Goal: Communication & Community: Answer question/provide support

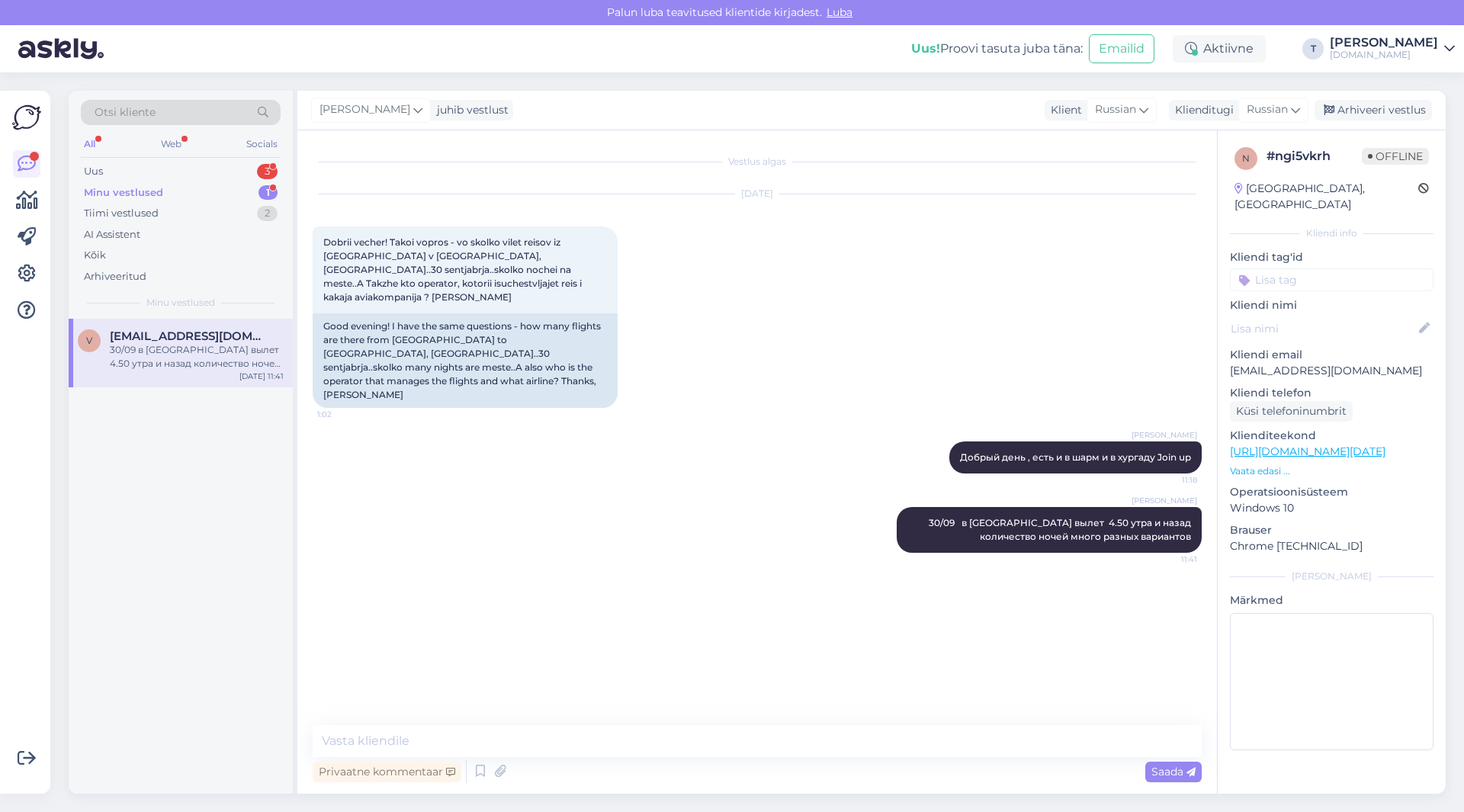
click at [168, 343] on div "30/09 в [GEOGRAPHIC_DATA] вылет 4.50 утра и назад количество ночей много разных…" at bounding box center [197, 357] width 174 height 28
drag, startPoint x: 501, startPoint y: 286, endPoint x: 317, endPoint y: 235, distance: 190.9
click at [317, 235] on div "Dobrii vecher! Takoi vopros - vo skolko vilet reisov iz [GEOGRAPHIC_DATA] v [GE…" at bounding box center [465, 269] width 305 height 87
copy span "Dobrii vecher! Takoi vopros - vo skolko vilet reisov iz [GEOGRAPHIC_DATA] v [GE…"
click at [222, 162] on div "Uus 3" at bounding box center [180, 172] width 199 height 22
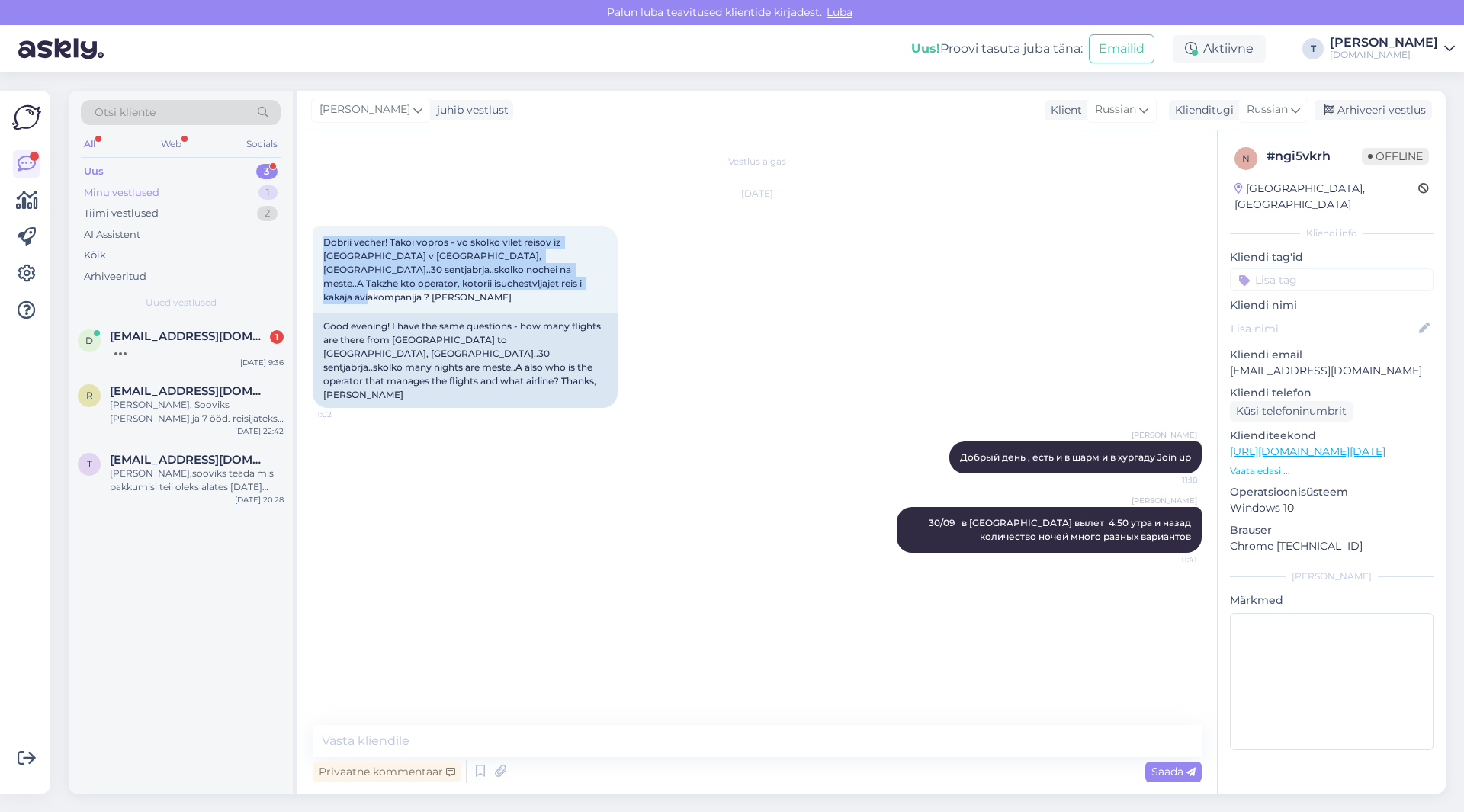
click at [214, 182] on div "Minu vestlused 1" at bounding box center [180, 193] width 199 height 22
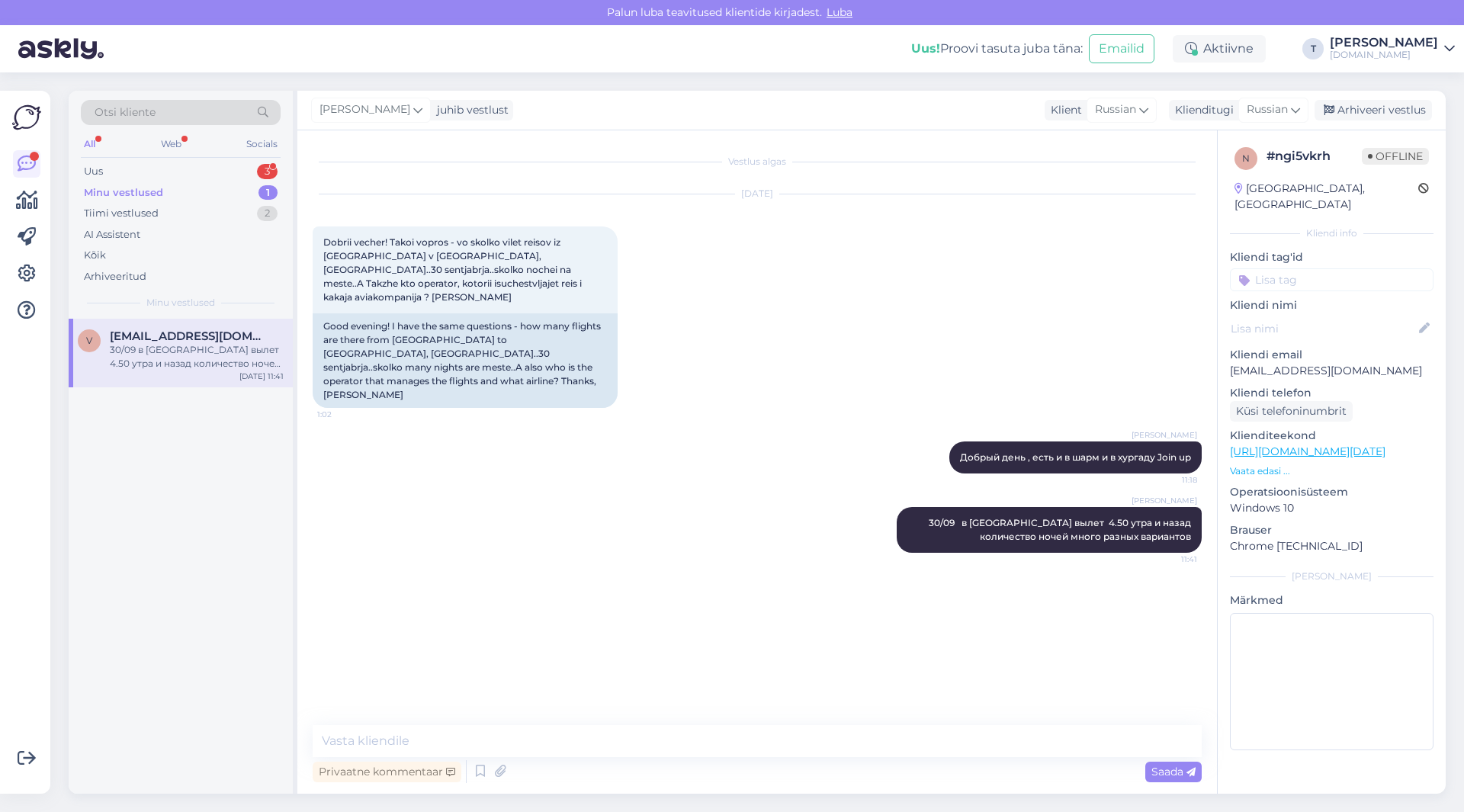
click at [1317, 363] on p "[EMAIL_ADDRESS][DOMAIN_NAME]" at bounding box center [1332, 370] width 203 height 16
copy p "[EMAIL_ADDRESS][DOMAIN_NAME]"
drag, startPoint x: 934, startPoint y: 496, endPoint x: 1181, endPoint y: 510, distance: 247.4
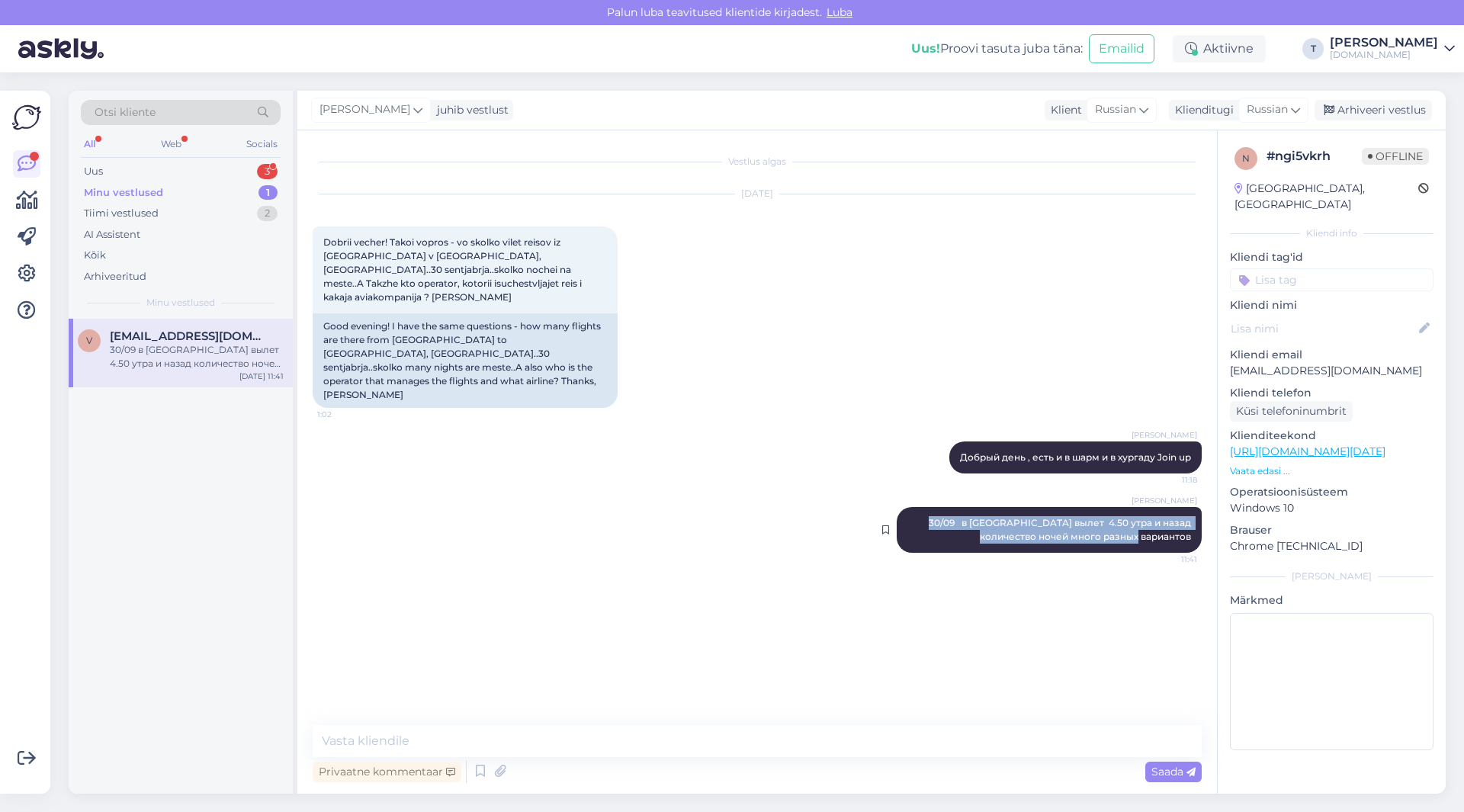
click at [1195, 510] on div "[PERSON_NAME] 30/09 в Хургаду вылет 4.50 утра и назад количество ночей много ра…" at bounding box center [1049, 529] width 305 height 45
copy span "30/09 в [GEOGRAPHIC_DATA] вылет 4.50 утра и назад количество ночей много разных…"
click at [207, 165] on div "Uus 3" at bounding box center [180, 172] width 199 height 22
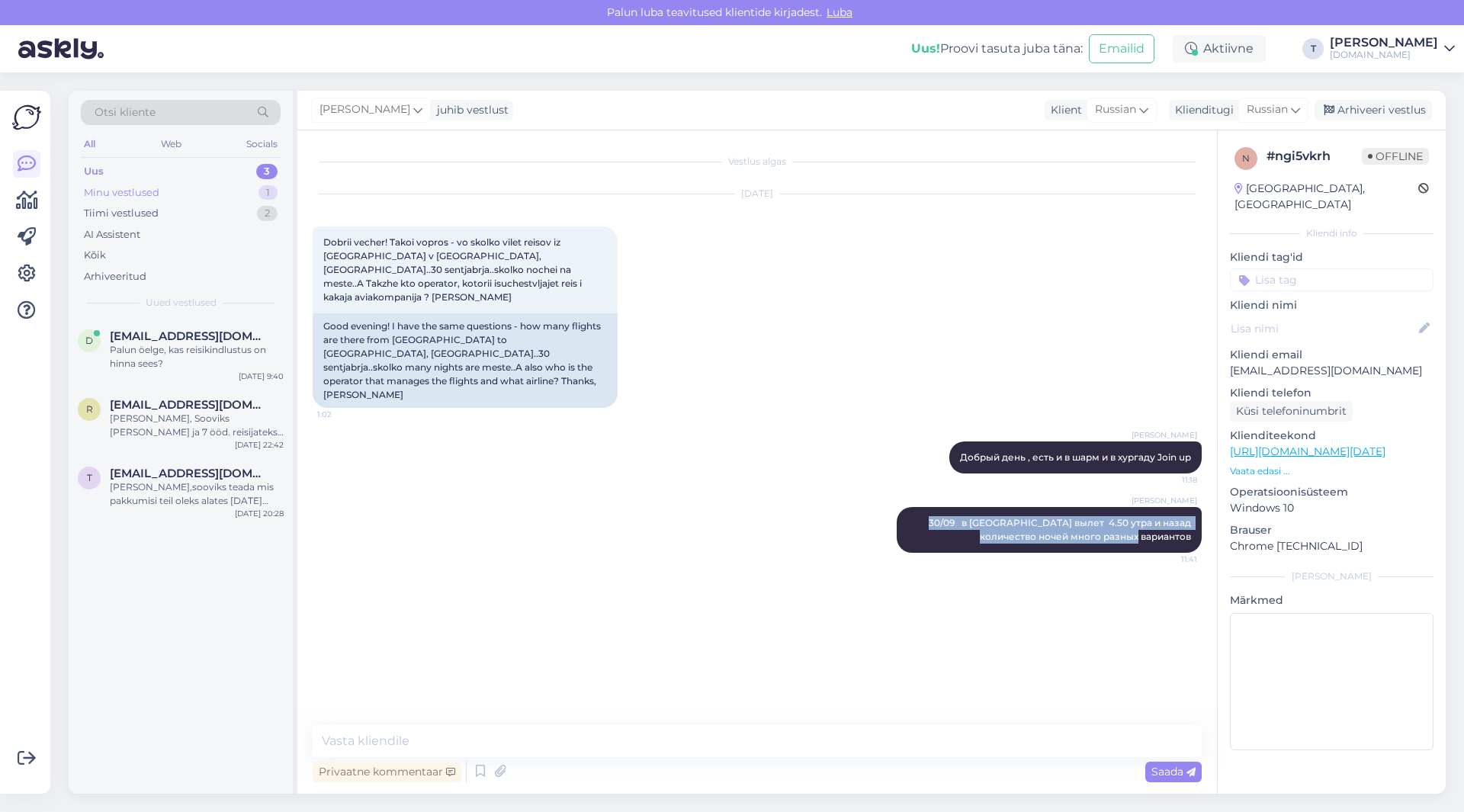
click at [208, 183] on div "Minu vestlused 1" at bounding box center [180, 193] width 199 height 22
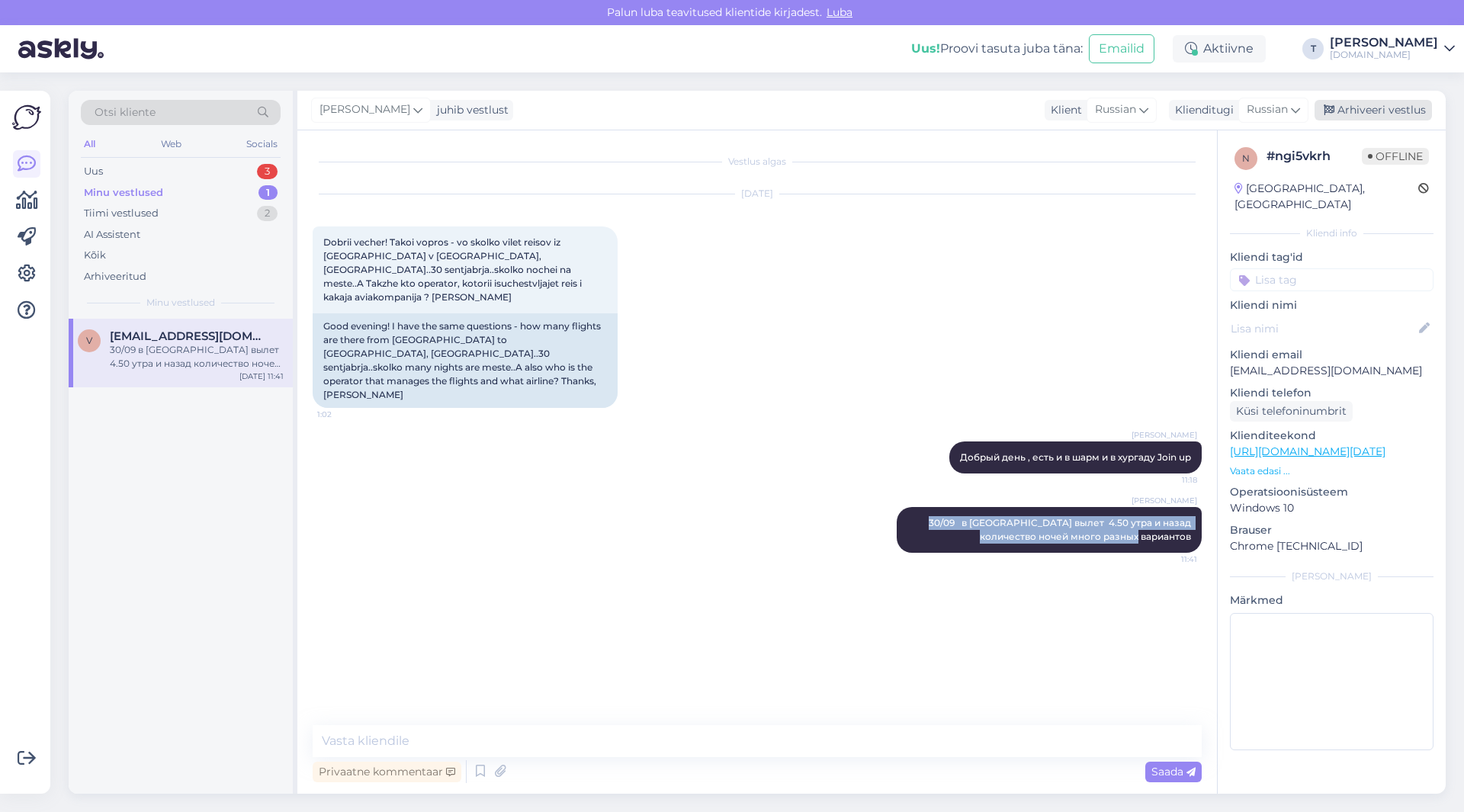
click at [1355, 112] on div "Arhiveeri vestlus" at bounding box center [1373, 110] width 117 height 21
